Goal: Task Accomplishment & Management: Manage account settings

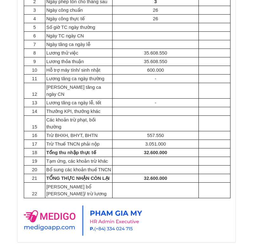
scroll to position [920, 0]
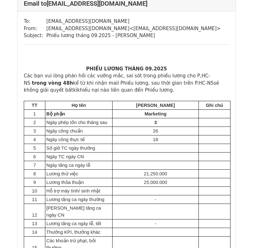
scroll to position [11293, 0]
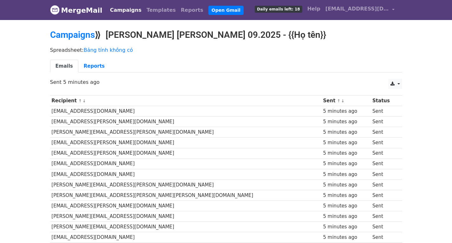
click at [257, 112] on td "[EMAIL_ADDRESS][DOMAIN_NAME]" at bounding box center [186, 111] width 272 height 10
click at [86, 110] on td "[EMAIL_ADDRESS][DOMAIN_NAME]" at bounding box center [186, 111] width 272 height 10
click at [400, 83] on link at bounding box center [395, 84] width 14 height 10
click at [404, 106] on link "Excel" at bounding box center [403, 108] width 29 height 10
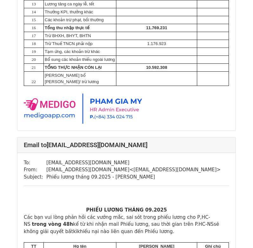
scroll to position [4443, 0]
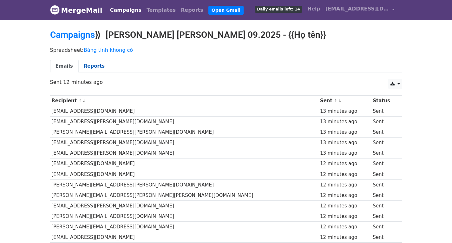
click at [90, 64] on link "Reports" at bounding box center [94, 66] width 32 height 13
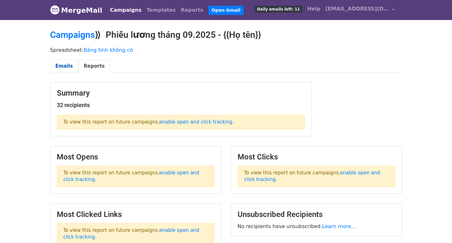
click at [61, 64] on link "Emails" at bounding box center [64, 66] width 28 height 13
